Goal: Navigation & Orientation: Find specific page/section

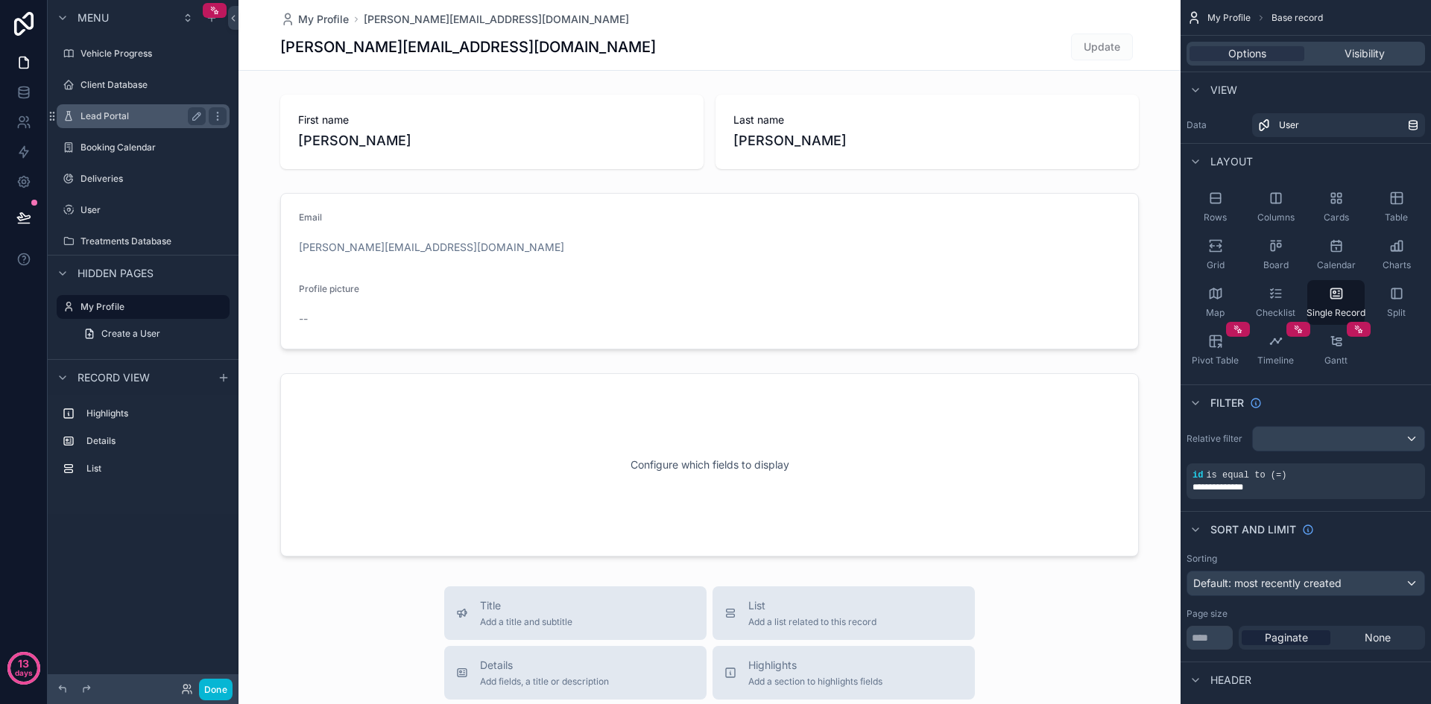
click at [113, 111] on label "Lead Portal" at bounding box center [140, 116] width 119 height 12
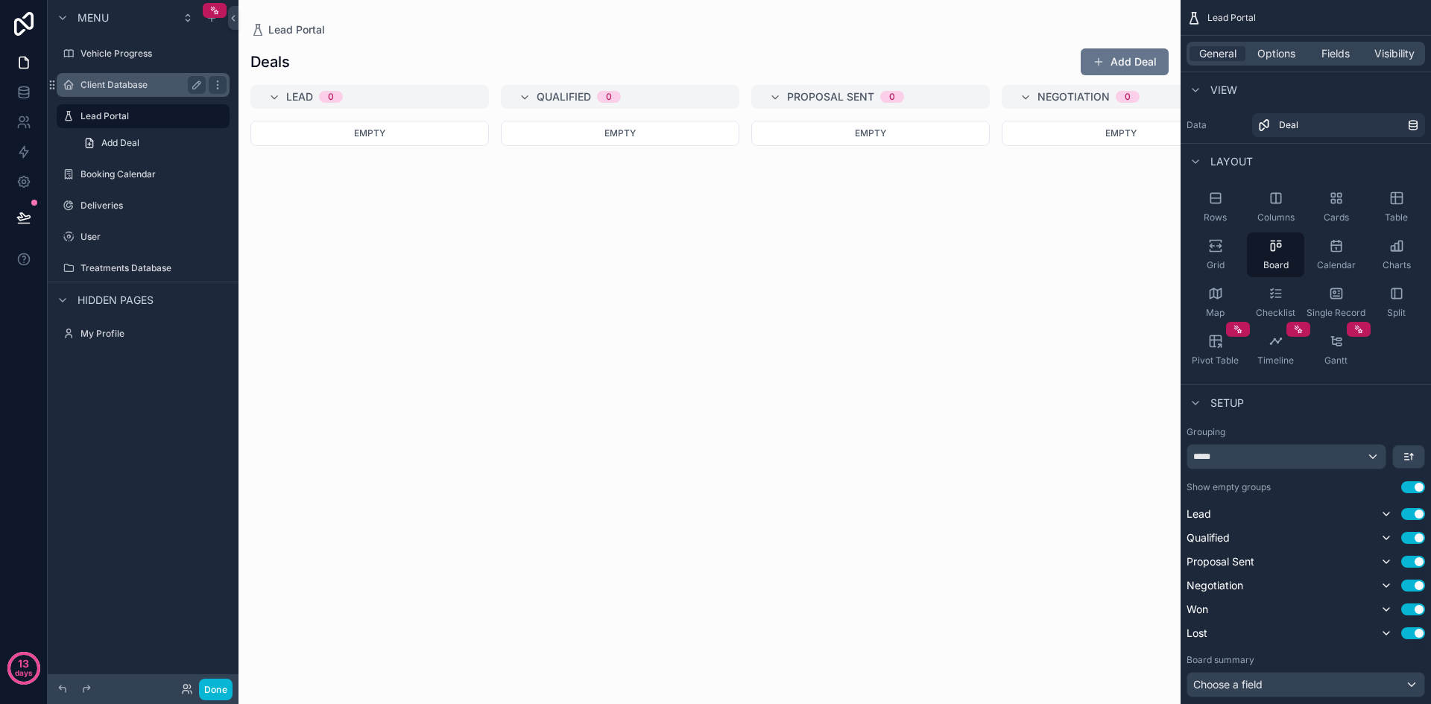
click at [116, 86] on label "Client Database" at bounding box center [140, 85] width 119 height 12
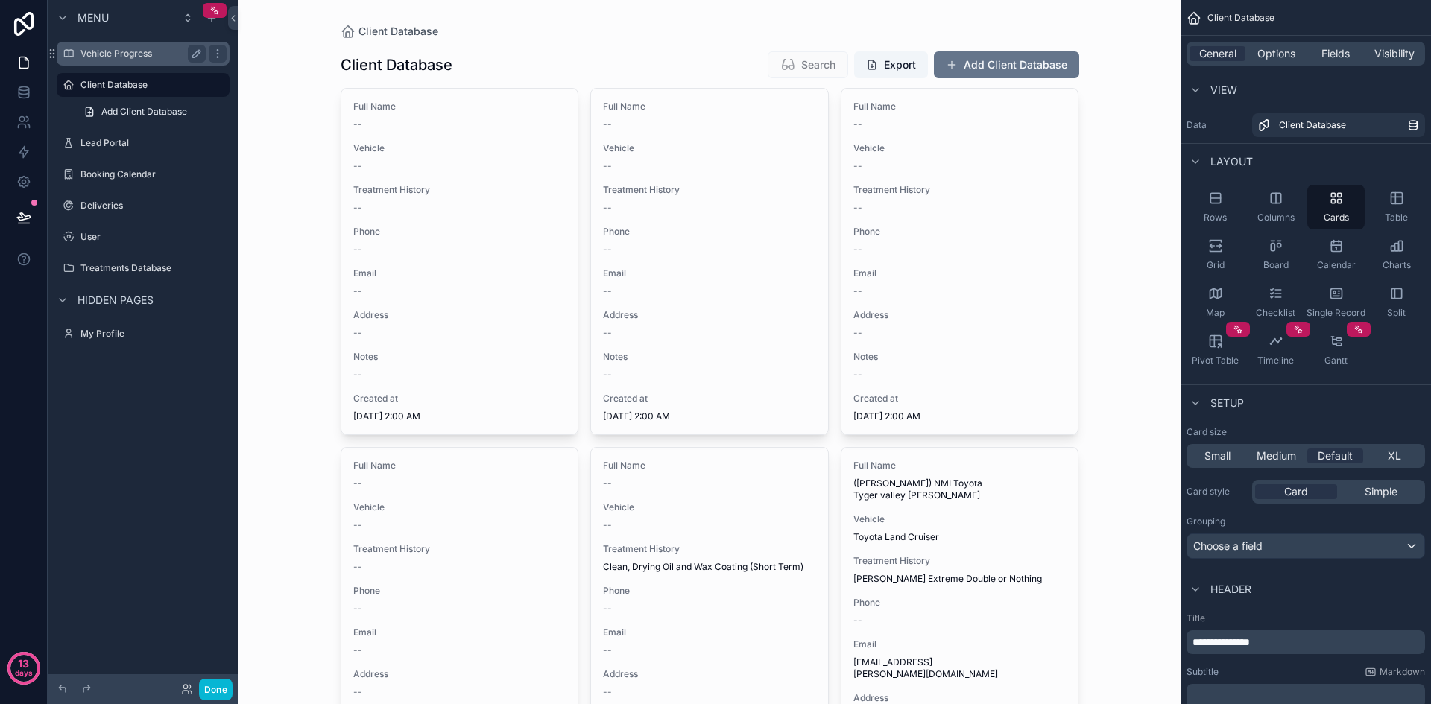
click at [144, 55] on label "Vehicle Progress" at bounding box center [140, 54] width 119 height 12
